Goal: Task Accomplishment & Management: Manage account settings

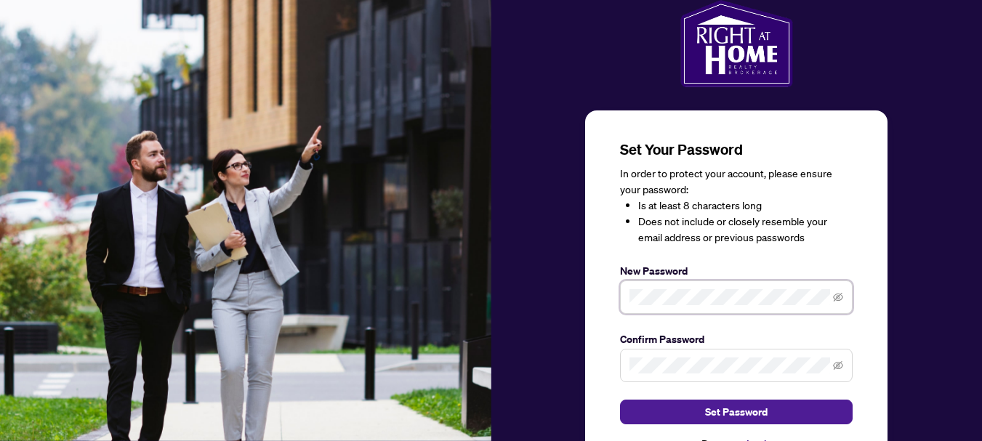
click at [625, 298] on span at bounding box center [736, 296] width 233 height 33
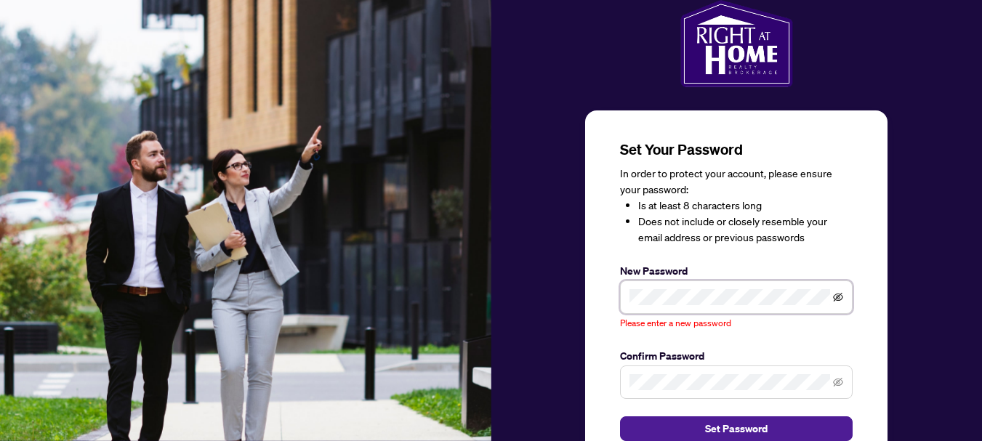
click at [835, 297] on icon "eye-invisible" at bounding box center [838, 297] width 10 height 10
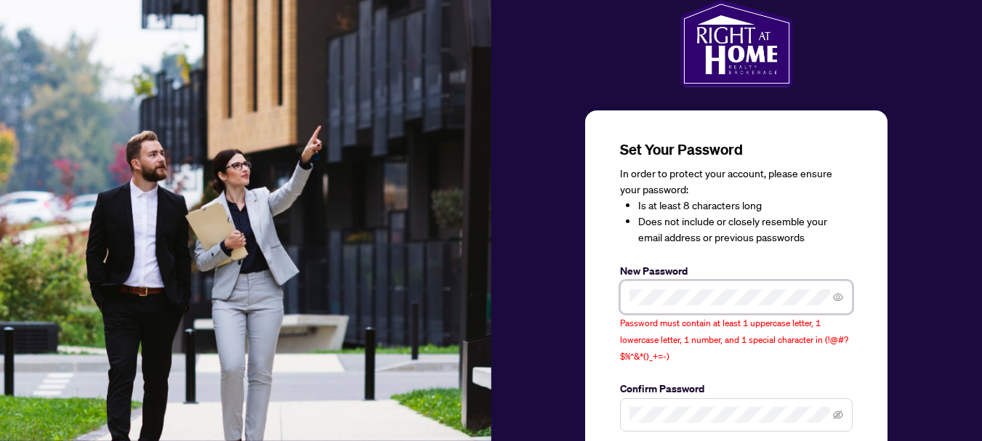
scroll to position [122, 0]
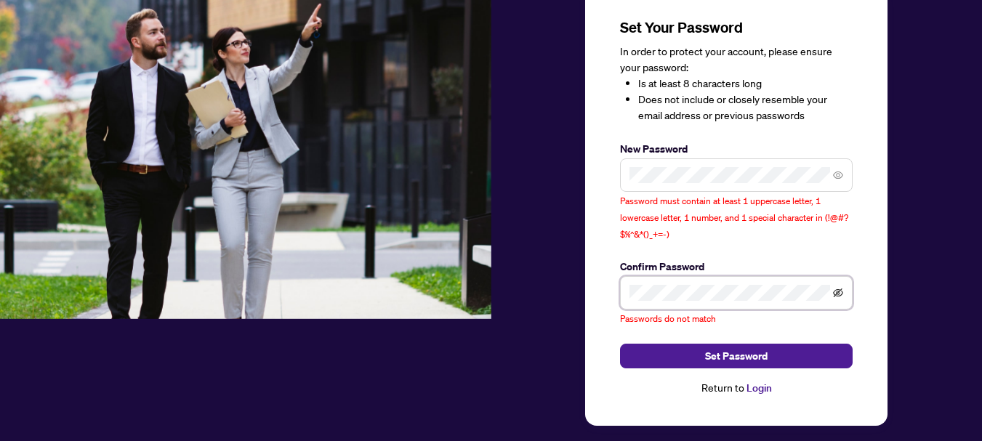
click at [843, 289] on icon "eye-invisible" at bounding box center [838, 293] width 10 height 10
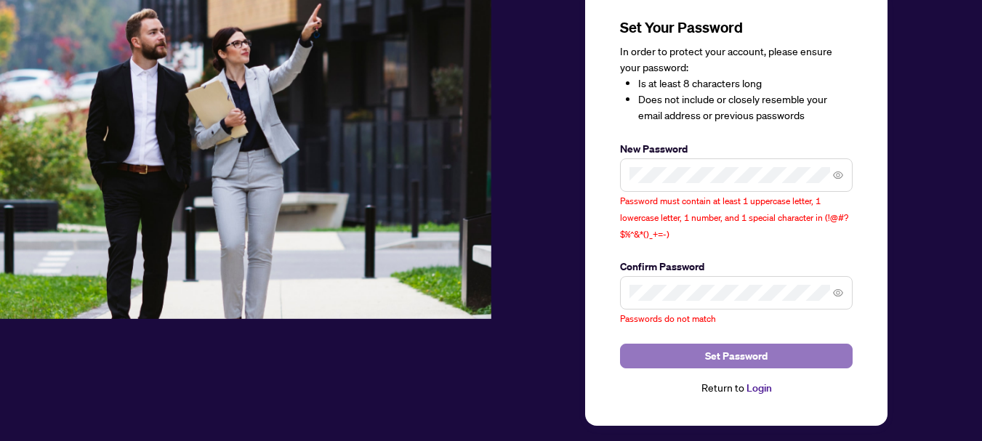
click at [770, 347] on button "Set Password" at bounding box center [736, 356] width 233 height 25
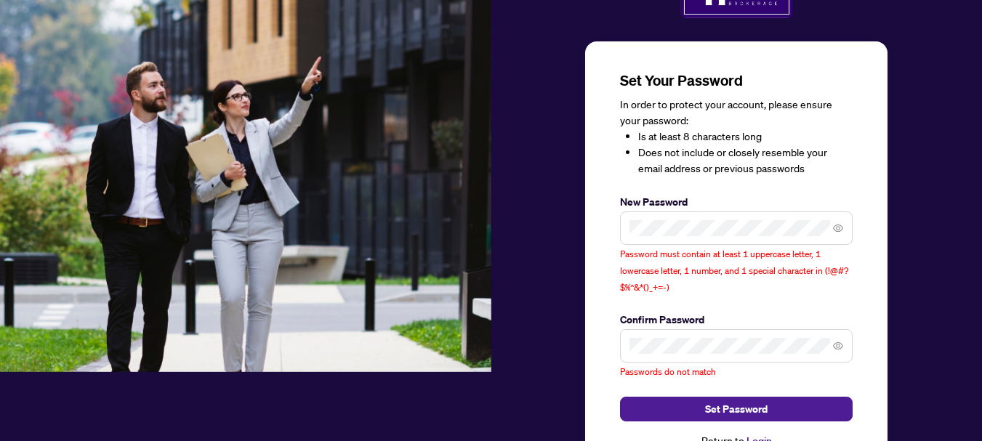
scroll to position [138, 0]
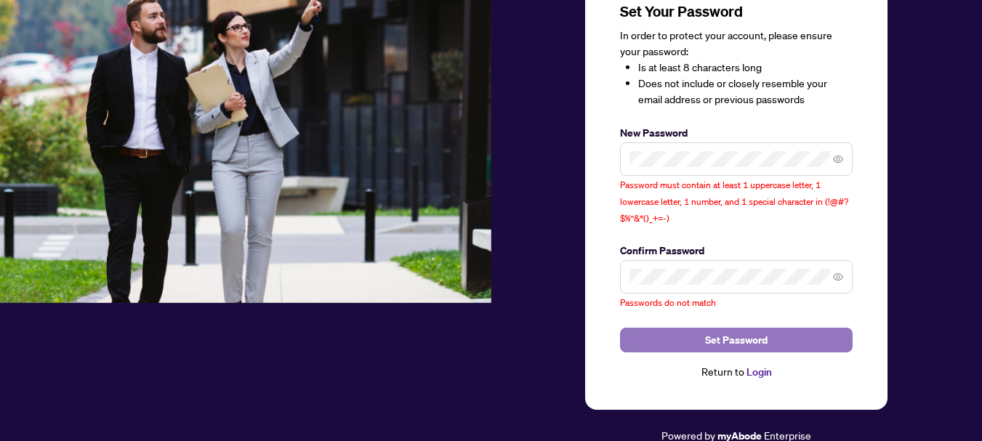
click at [753, 340] on span "Set Password" at bounding box center [736, 339] width 62 height 23
click at [730, 333] on span "Set Password" at bounding box center [736, 339] width 62 height 23
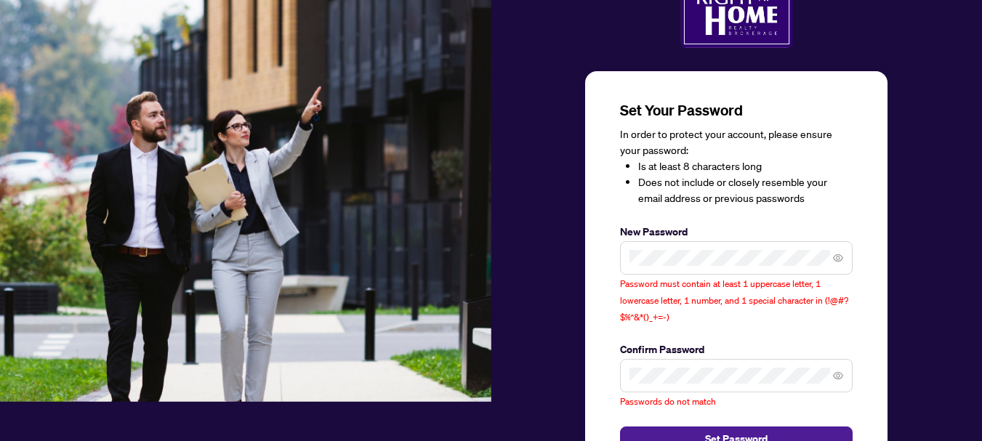
scroll to position [0, 0]
